Goal: Navigation & Orientation: Find specific page/section

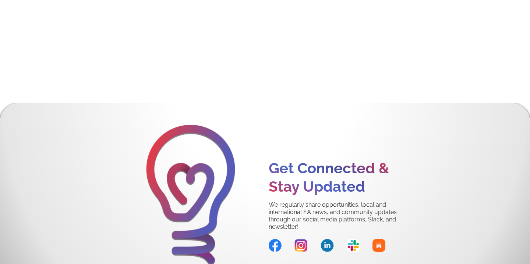
scroll to position [3421, 0]
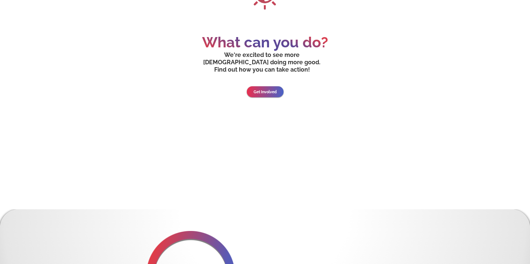
click at [264, 85] on link "Get Involved" at bounding box center [265, 92] width 49 height 15
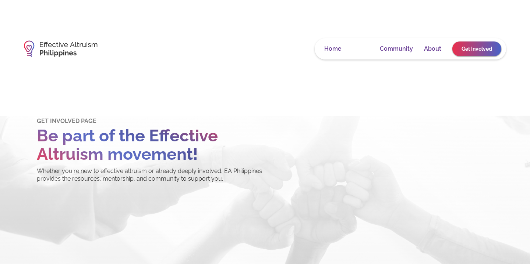
click at [360, 46] on link "Learn" at bounding box center [360, 48] width 16 height 7
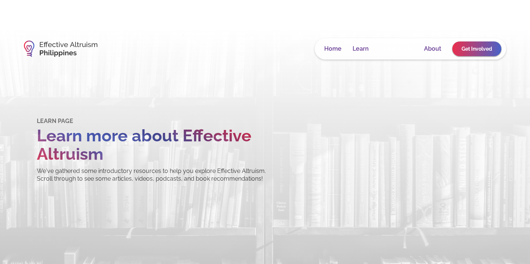
click at [396, 48] on link "Community" at bounding box center [396, 48] width 33 height 7
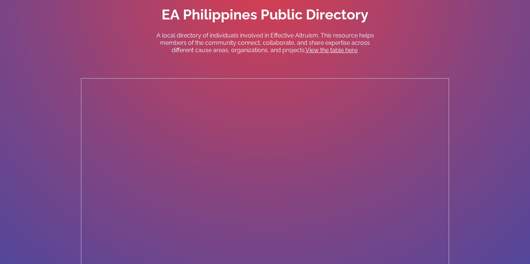
scroll to position [1481, 0]
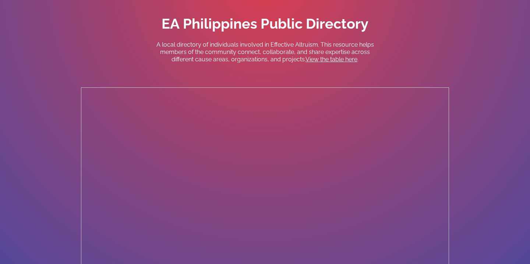
click at [471, 147] on section "EA Philippines Public Directory A local directory of individuals involved in Ef…" at bounding box center [265, 163] width 530 height 368
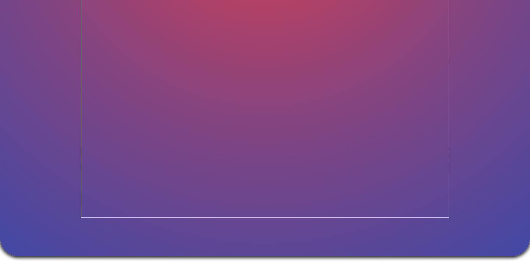
scroll to position [1571, 0]
